Goal: Task Accomplishment & Management: Manage account settings

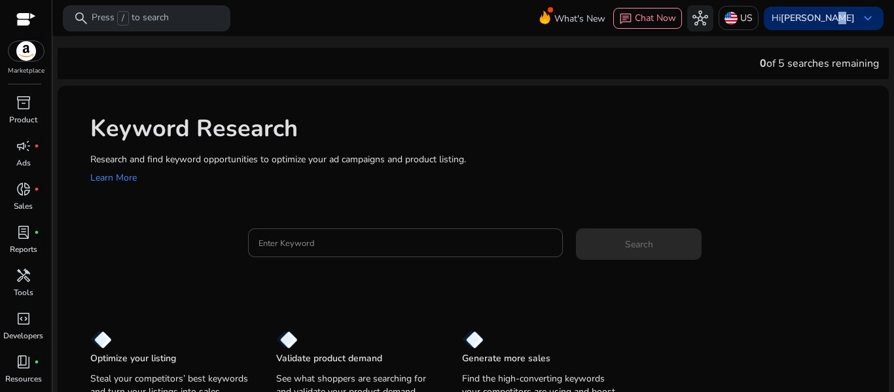
drag, startPoint x: 831, startPoint y: 2, endPoint x: 820, endPoint y: 24, distance: 24.6
click at [820, 24] on div "What's New chat Chat Now hub US Hi [PERSON_NAME] keyboard_arrow_down" at bounding box center [718, 18] width 329 height 31
click at [812, 25] on div at bounding box center [812, 25] width 0 height 0
click at [820, 24] on div "Hi [PERSON_NAME] keyboard_arrow_down" at bounding box center [823, 19] width 120 height 24
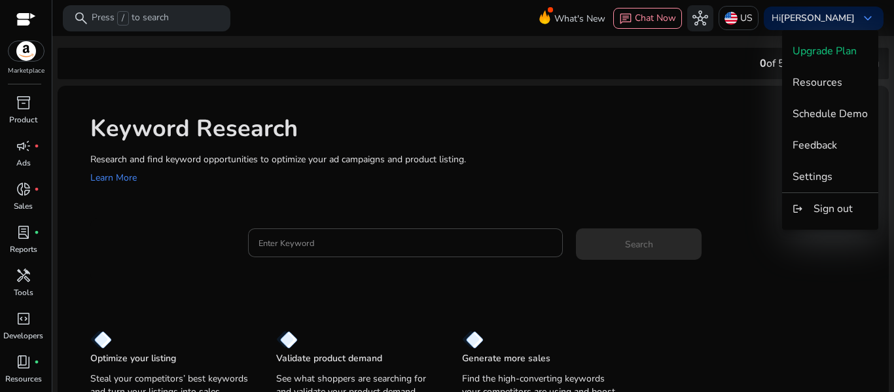
click at [856, 21] on div at bounding box center [447, 196] width 894 height 392
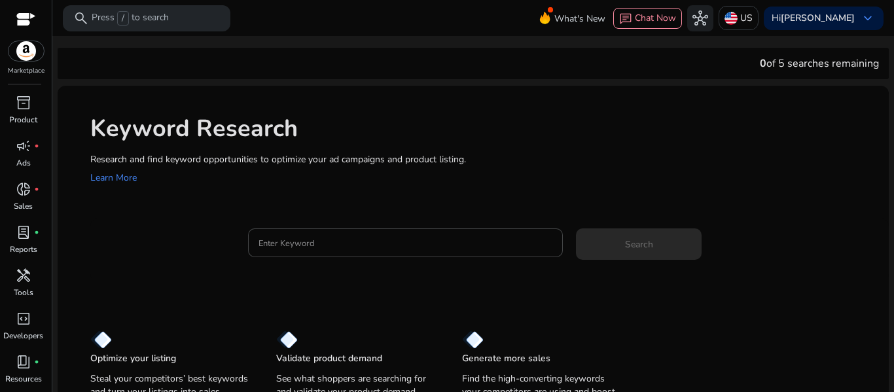
click at [860, 21] on span "keyboard_arrow_down" at bounding box center [868, 18] width 16 height 16
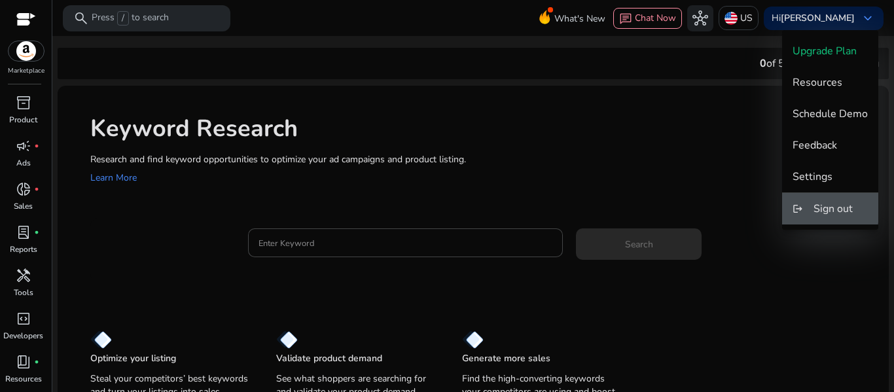
click at [824, 207] on span "Sign out" at bounding box center [832, 208] width 39 height 14
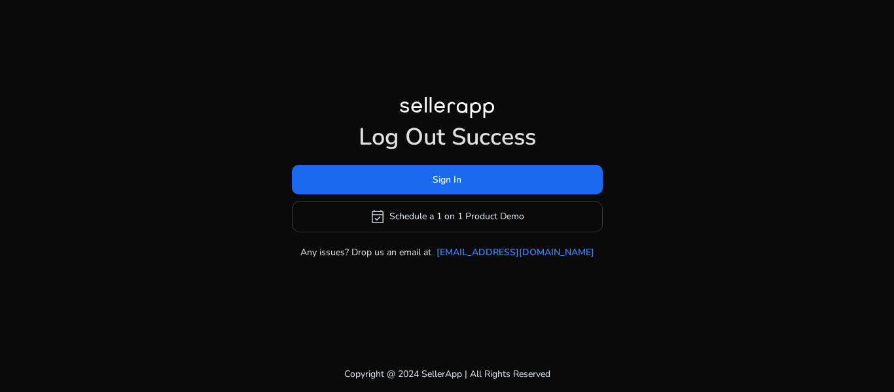
drag, startPoint x: 824, startPoint y: 207, endPoint x: 642, endPoint y: 241, distance: 185.8
click at [642, 241] on div "Log Out Success Sign In event_available Schedule a 1 on 1 Product Demo Any issu…" at bounding box center [447, 196] width 894 height 392
click at [730, 308] on div "Log Out Success Sign In event_available Schedule a 1 on 1 Product Demo Any issu…" at bounding box center [447, 178] width 752 height 356
